Goal: Information Seeking & Learning: Understand process/instructions

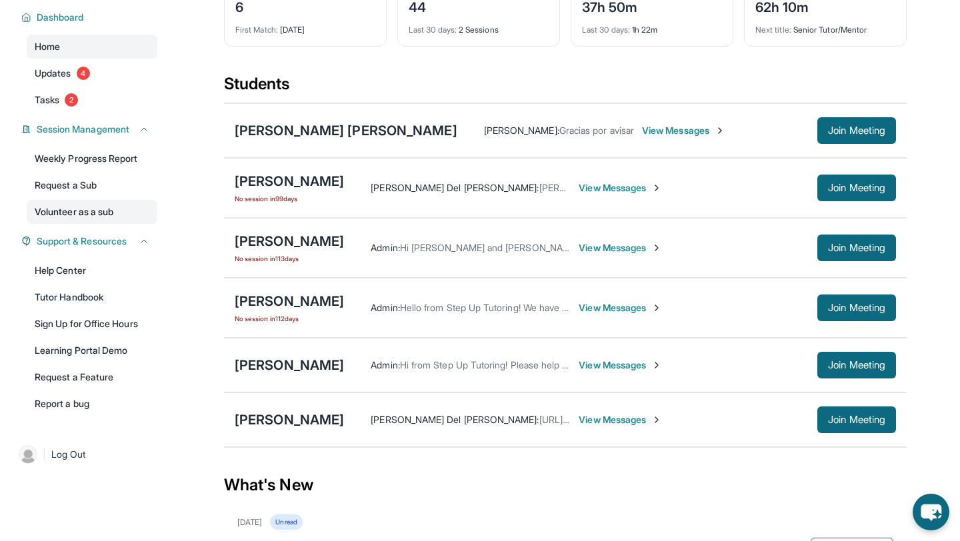
scroll to position [95, 0]
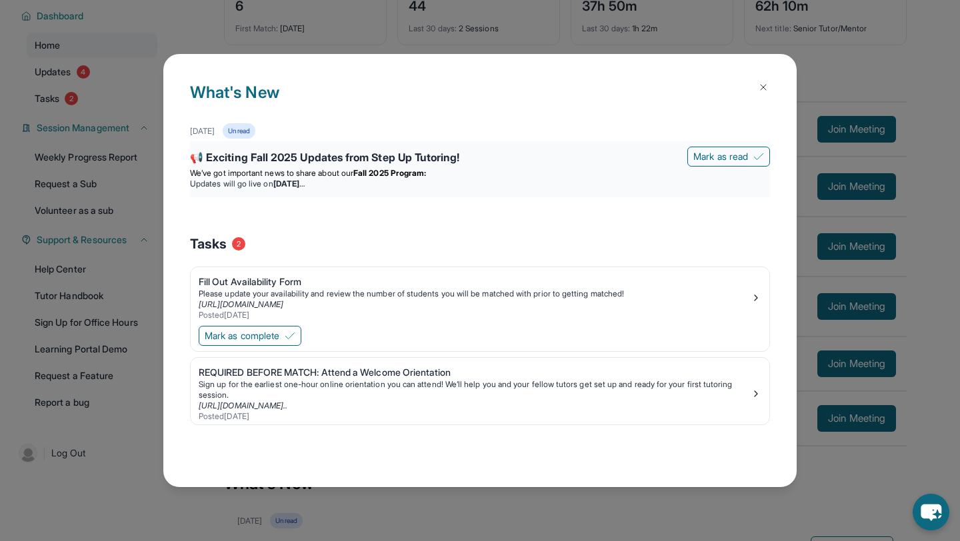
click at [463, 158] on div "📢 Exciting Fall 2025 Updates from Step Up Tutoring!" at bounding box center [480, 158] width 580 height 19
click at [357, 151] on div "📢 Exciting Fall 2025 Updates from Step Up Tutoring!" at bounding box center [480, 158] width 580 height 19
click at [391, 160] on div "📢 Exciting Fall 2025 Updates from Step Up Tutoring!" at bounding box center [480, 158] width 580 height 19
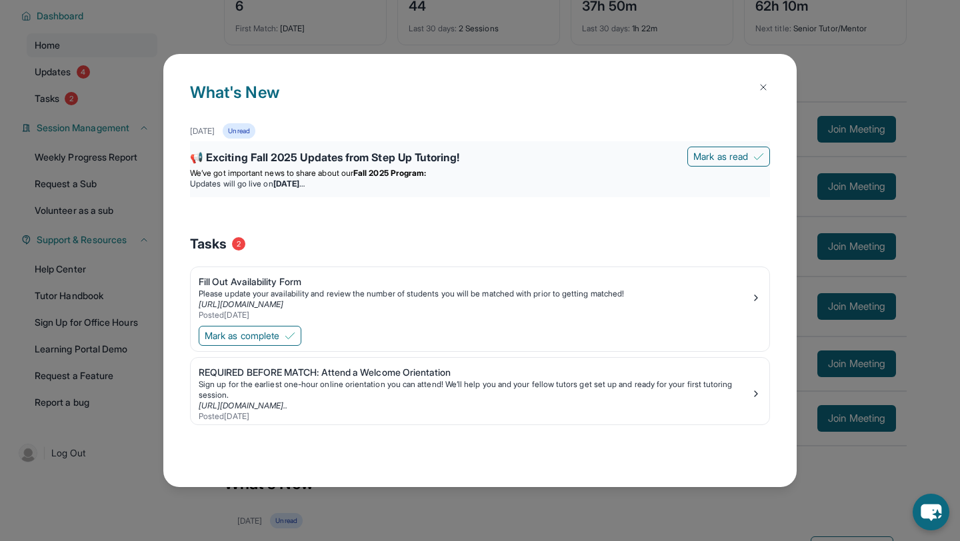
click at [391, 160] on div "📢 Exciting Fall 2025 Updates from Step Up Tutoring!" at bounding box center [480, 158] width 580 height 19
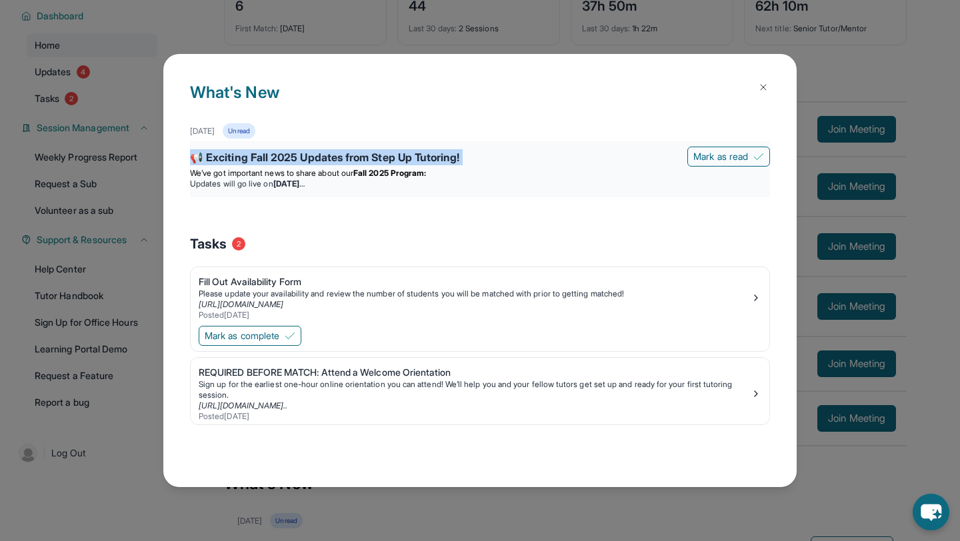
click at [391, 160] on div "📢 Exciting Fall 2025 Updates from Step Up Tutoring!" at bounding box center [480, 158] width 580 height 19
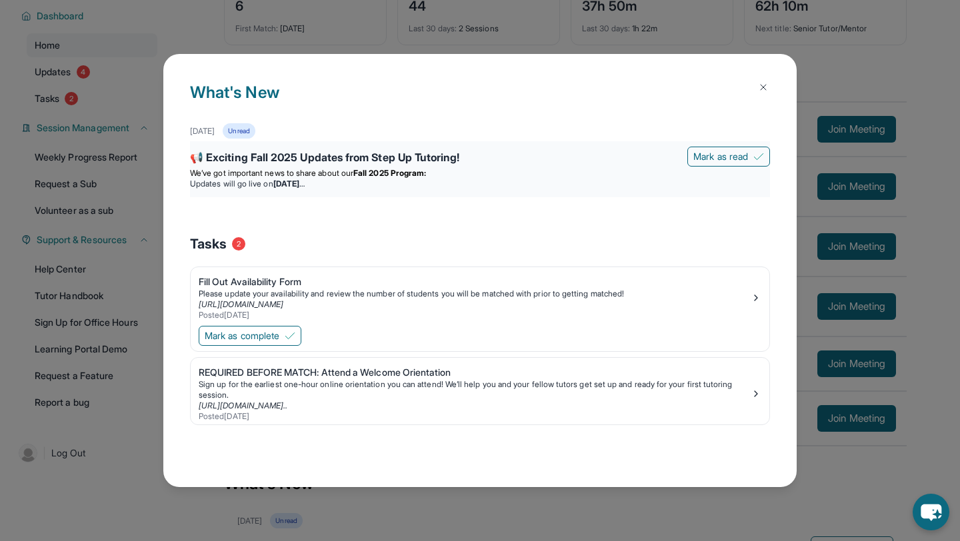
click at [305, 183] on strong "[DATE]" at bounding box center [288, 184] width 31 height 10
click at [305, 181] on strong "[DATE]" at bounding box center [288, 184] width 31 height 10
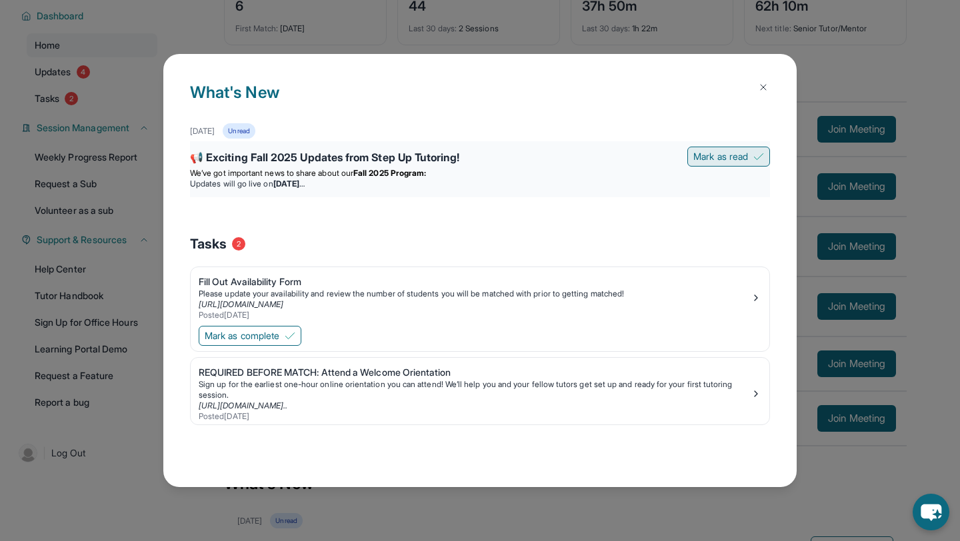
click at [733, 150] on span "Mark as read" at bounding box center [720, 156] width 55 height 13
click at [239, 162] on div "Work Study Tutor Hour Logging" at bounding box center [480, 158] width 580 height 19
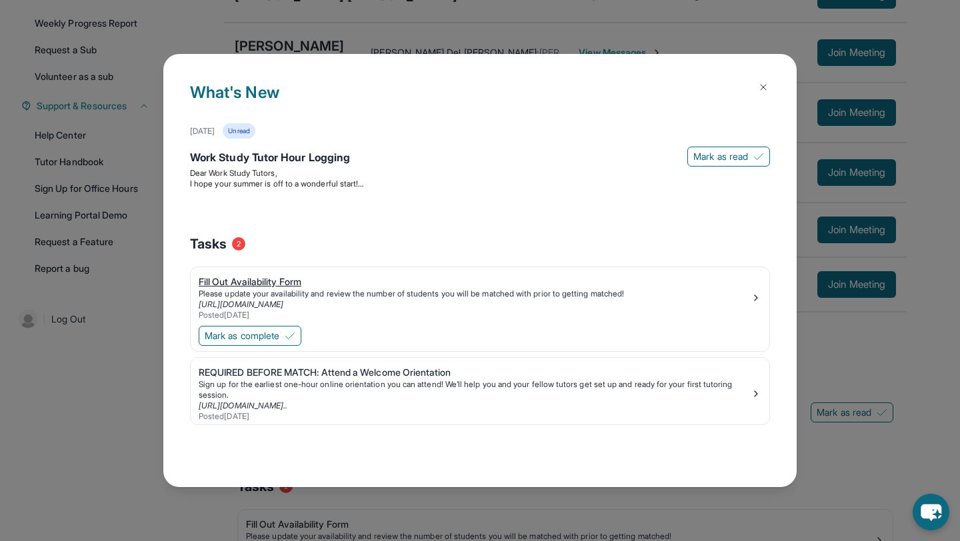
scroll to position [219, 0]
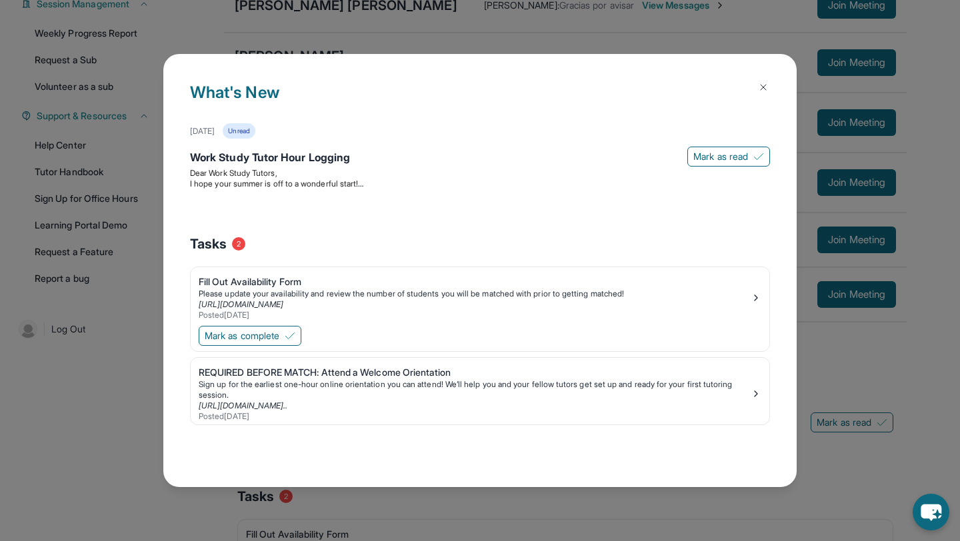
click at [761, 89] on img at bounding box center [763, 87] width 11 height 11
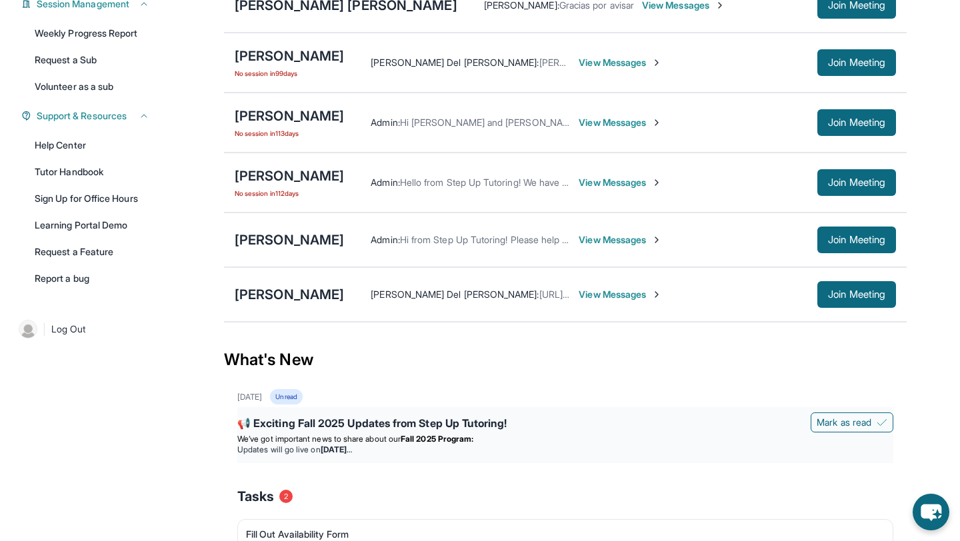
click at [282, 430] on div "📢 Exciting Fall 2025 Updates from Step Up Tutoring!" at bounding box center [565, 424] width 656 height 19
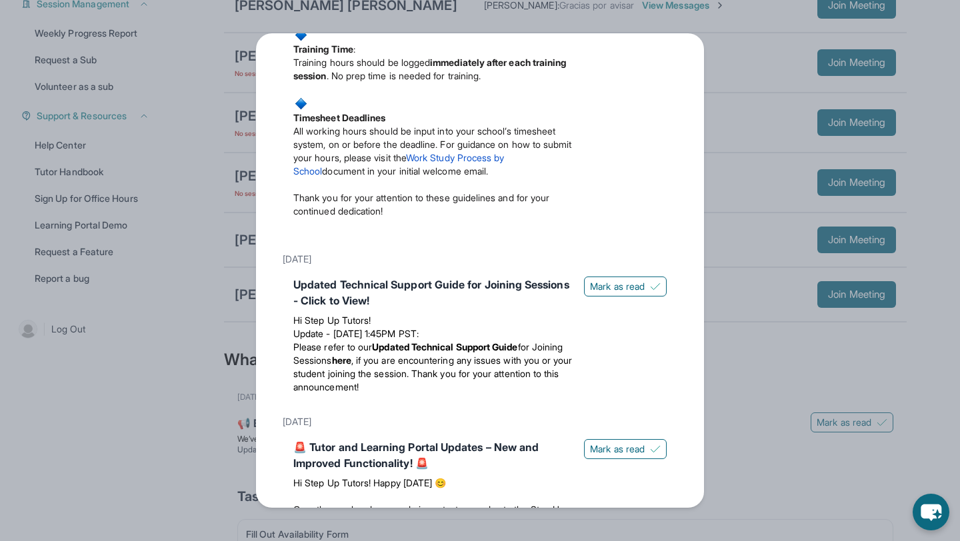
scroll to position [573, 0]
click at [360, 393] on p "Please refer to our Updated Technical Support Guide for Joining Sessions here ,…" at bounding box center [433, 365] width 280 height 53
click at [169, 348] on div "Updates [DATE] 📢 Exciting Fall 2025 Updates from Step Up Tutoring! We’ve got im…" at bounding box center [480, 270] width 960 height 541
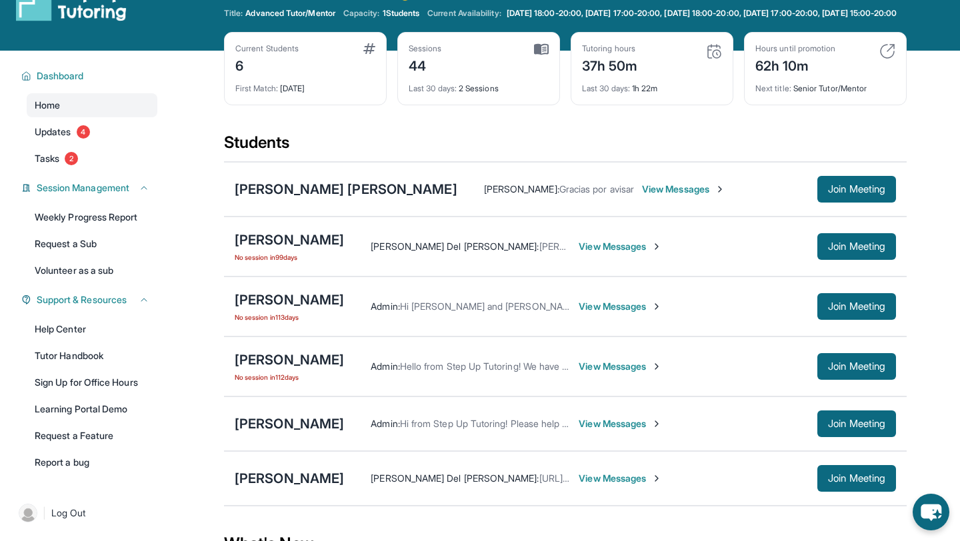
scroll to position [3, 0]
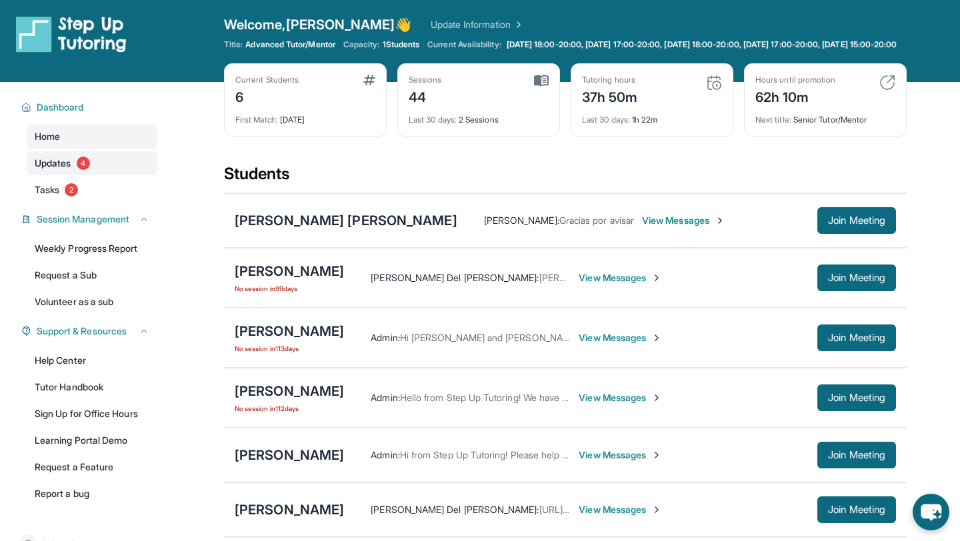
click at [74, 170] on link "Updates 4" at bounding box center [92, 163] width 131 height 24
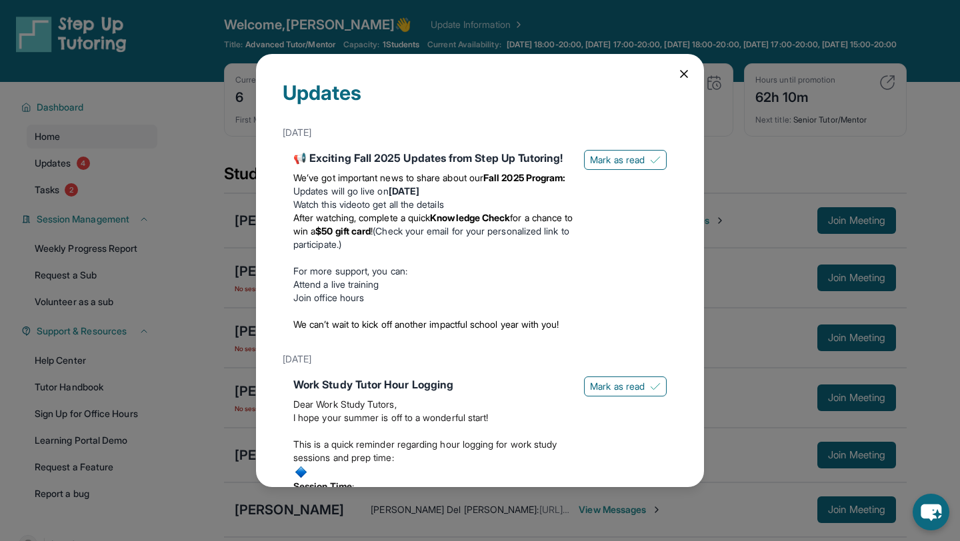
click at [685, 67] on icon at bounding box center [683, 73] width 13 height 13
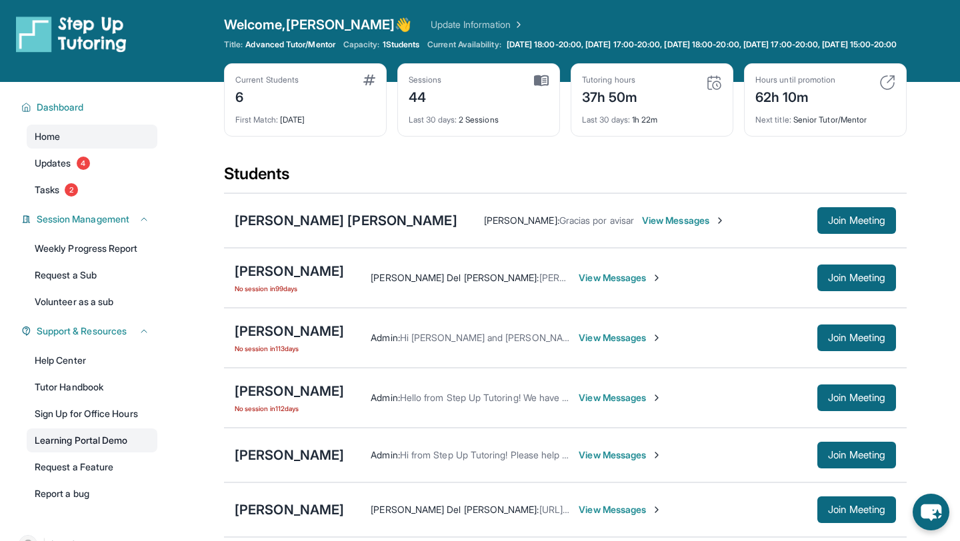
click at [77, 453] on link "Learning Portal Demo" at bounding box center [92, 441] width 131 height 24
